Goal: Task Accomplishment & Management: Manage account settings

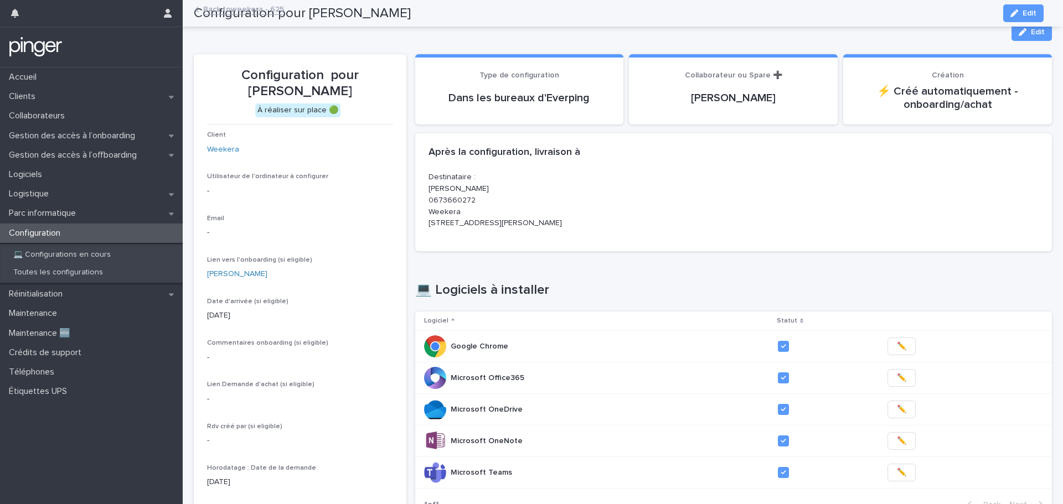
scroll to position [402, 0]
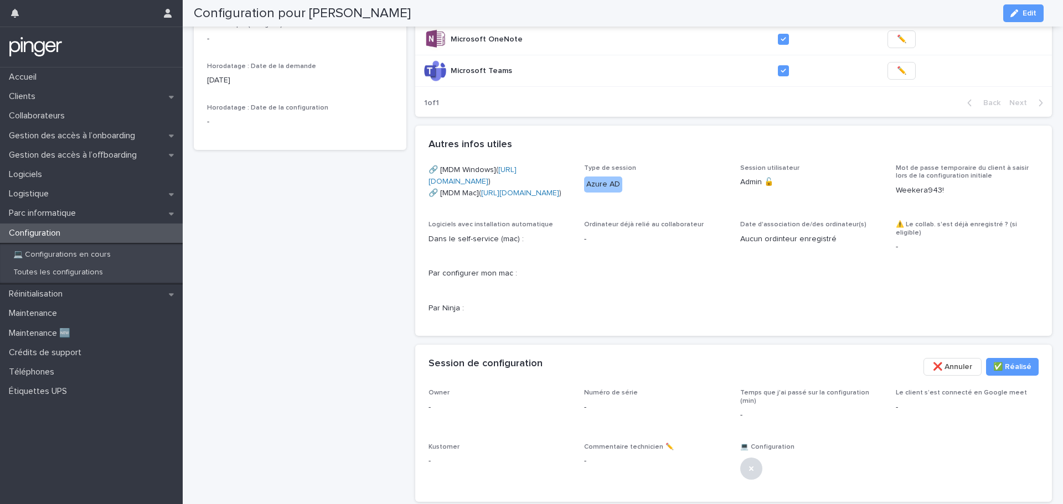
click at [234, 261] on div "Configuration pour [PERSON_NAME] À réaliser sur place 🟢 Client Weekera Utilisat…" at bounding box center [300, 81] width 213 height 858
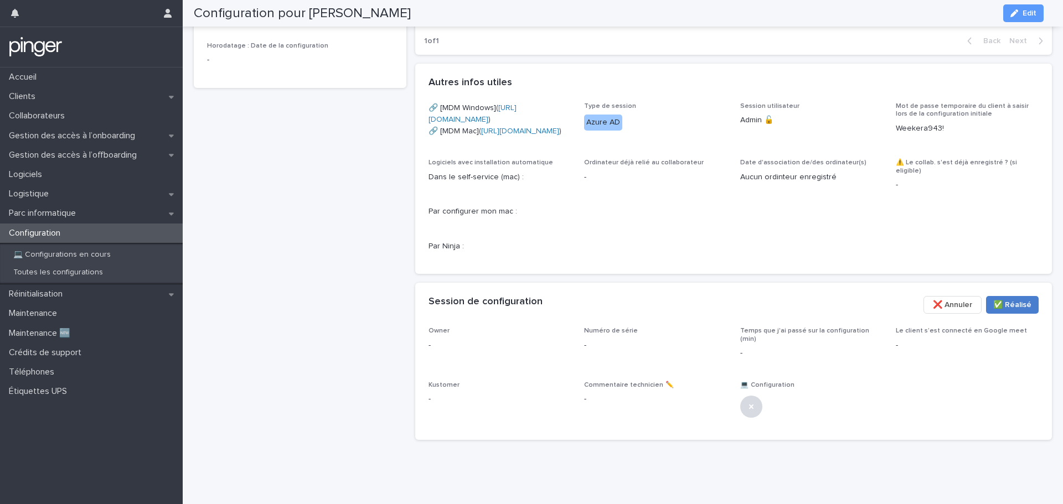
click at [993, 301] on span "✅​ Réalisé" at bounding box center [1012, 304] width 38 height 11
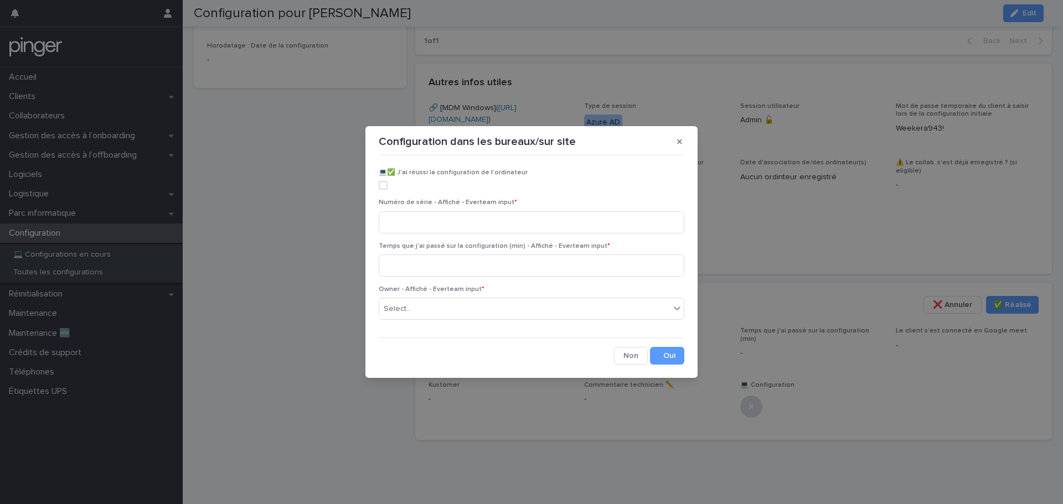
click at [382, 185] on span at bounding box center [383, 185] width 9 height 9
click at [417, 222] on input at bounding box center [531, 222] width 305 height 22
paste input "*******"
type input "*******"
click at [439, 271] on input at bounding box center [531, 266] width 305 height 22
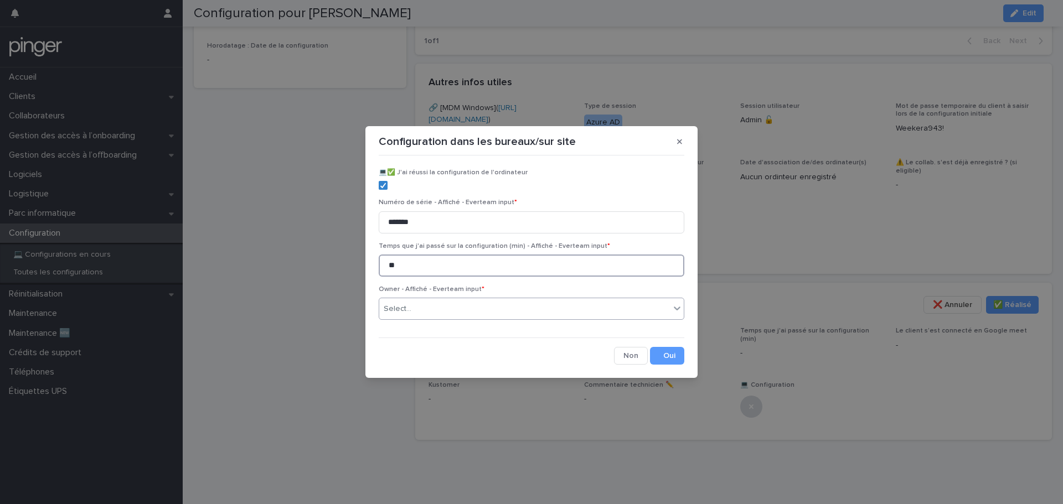
type input "**"
click at [444, 309] on div "Select..." at bounding box center [524, 309] width 291 height 18
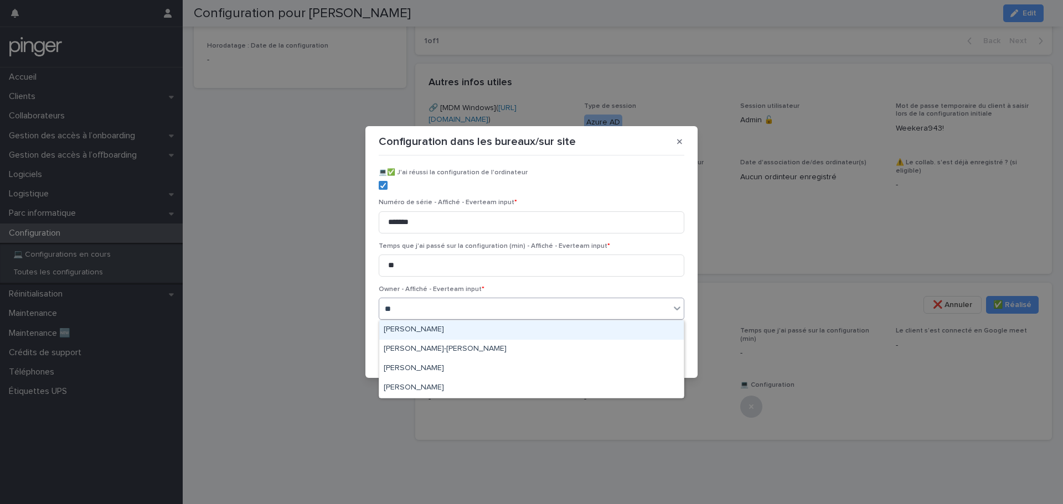
type input "***"
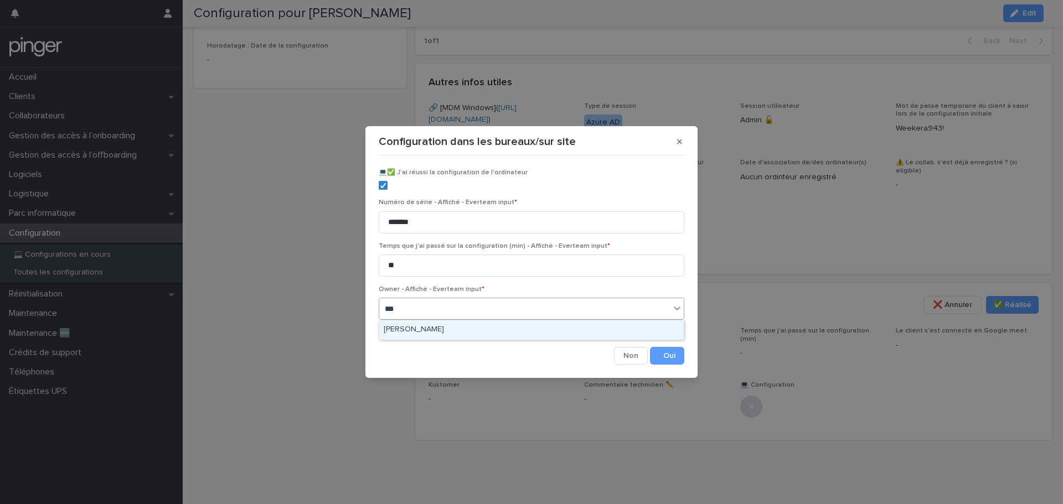
click at [453, 329] on div "[PERSON_NAME]" at bounding box center [531, 329] width 304 height 19
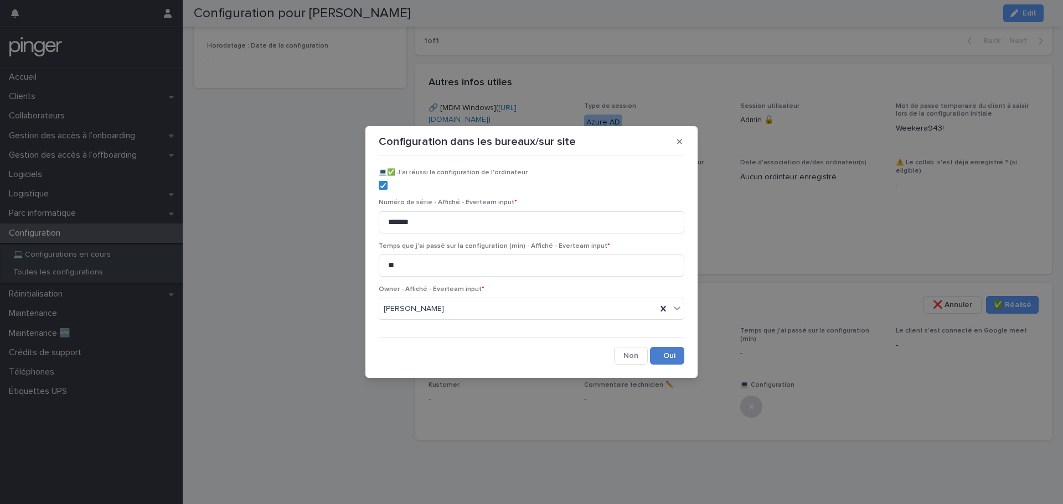
click at [667, 351] on button "Save" at bounding box center [667, 356] width 34 height 18
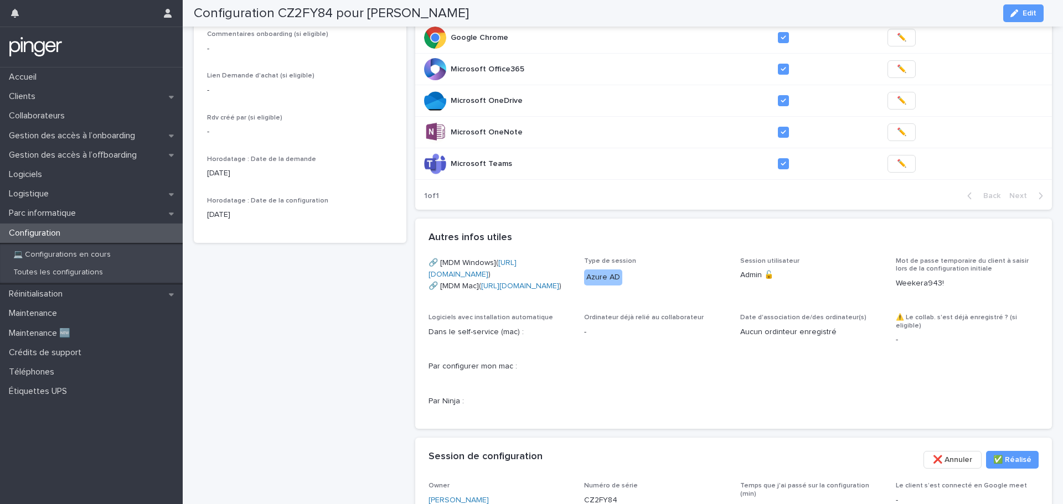
scroll to position [70, 0]
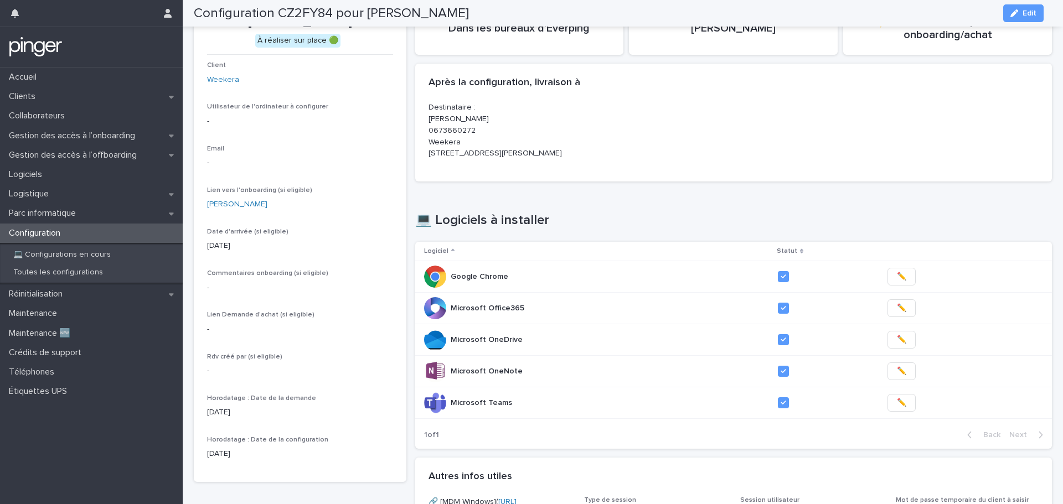
drag, startPoint x: 650, startPoint y: 223, endPoint x: 635, endPoint y: 219, distance: 16.1
click at [635, 219] on div "Loading... Saving… 💻 Logiciels à installer Logiciel Statut Google Chrome Google…" at bounding box center [733, 323] width 637 height 267
click at [586, 215] on div "Loading... Saving… 💻 Logiciels à installer Logiciel Statut Google Chrome Google…" at bounding box center [733, 323] width 637 height 267
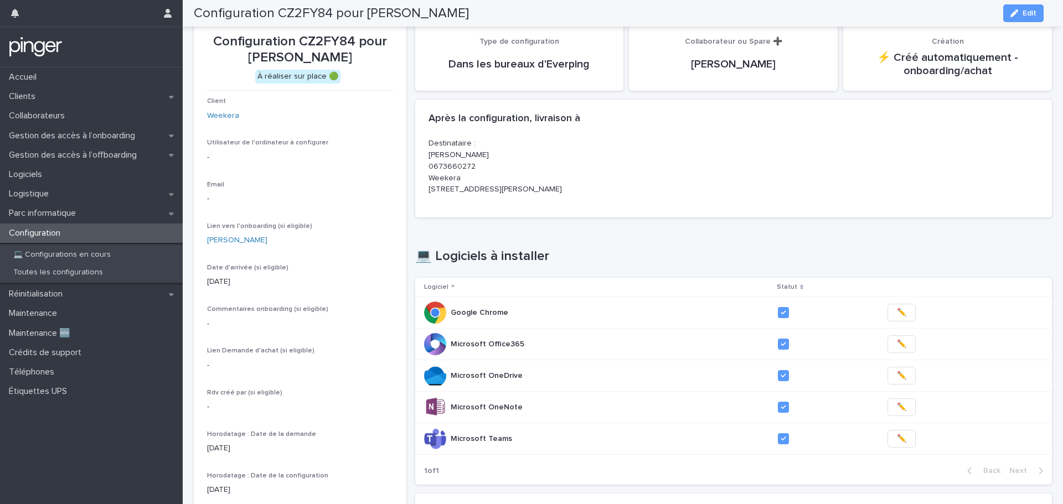
scroll to position [0, 0]
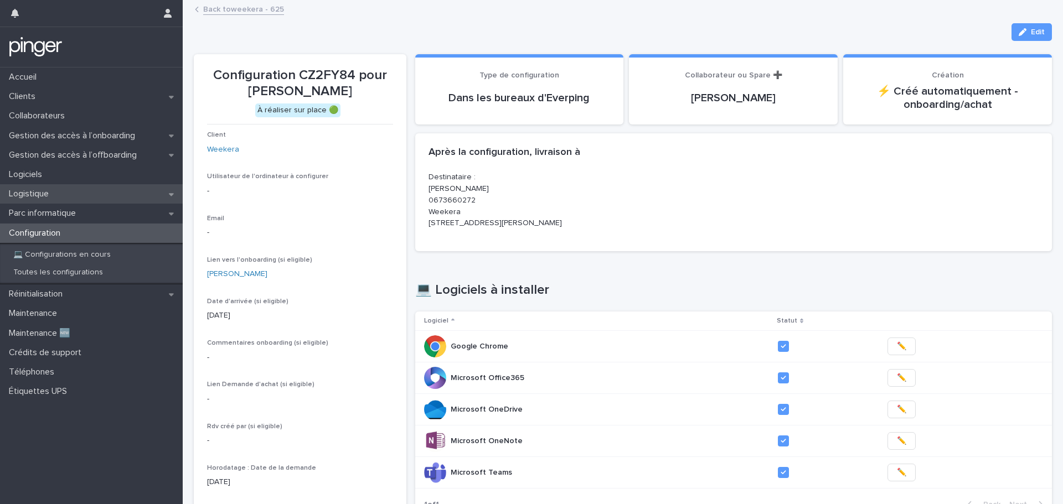
click at [43, 198] on p "Logistique" at bounding box center [30, 194] width 53 height 11
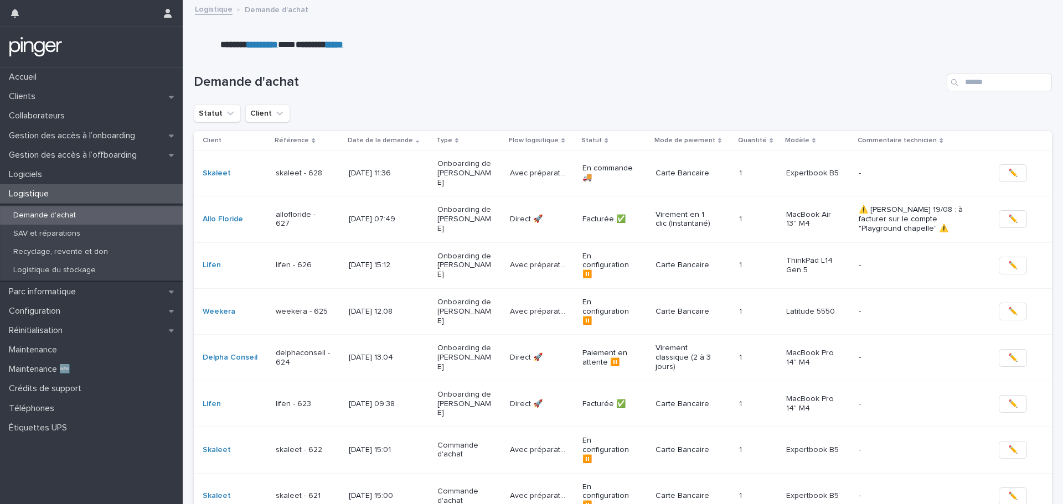
drag, startPoint x: 652, startPoint y: 73, endPoint x: 624, endPoint y: 69, distance: 27.9
click at [624, 69] on div "Demande d'achat" at bounding box center [623, 77] width 858 height 53
drag, startPoint x: 653, startPoint y: 33, endPoint x: 612, endPoint y: 66, distance: 52.7
click at [622, 59] on div "Demande d'achat" at bounding box center [623, 77] width 858 height 53
